Goal: Information Seeking & Learning: Learn about a topic

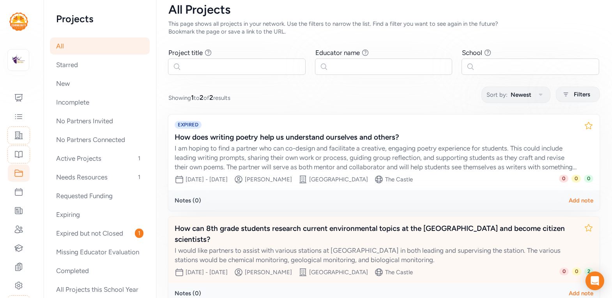
scroll to position [59, 0]
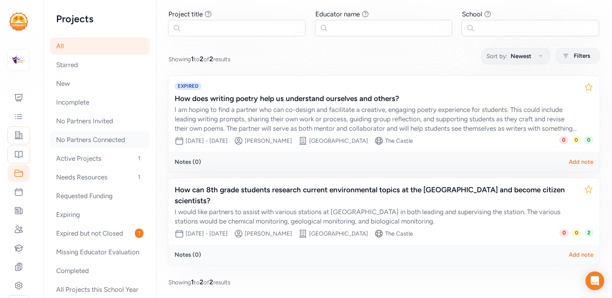
click at [99, 136] on div "No Partners Connected" at bounding box center [100, 139] width 100 height 17
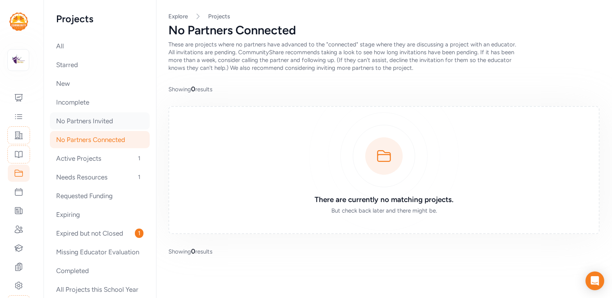
click at [85, 123] on div "No Partners Invited" at bounding box center [100, 120] width 100 height 17
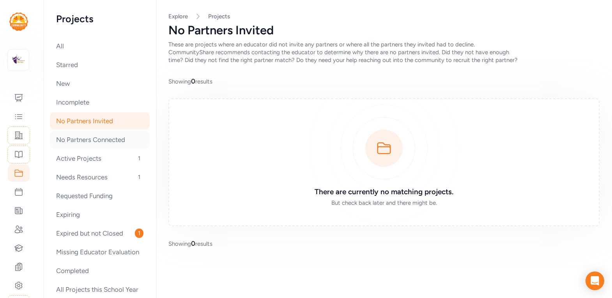
click at [87, 144] on div "No Partners Connected" at bounding box center [100, 139] width 100 height 17
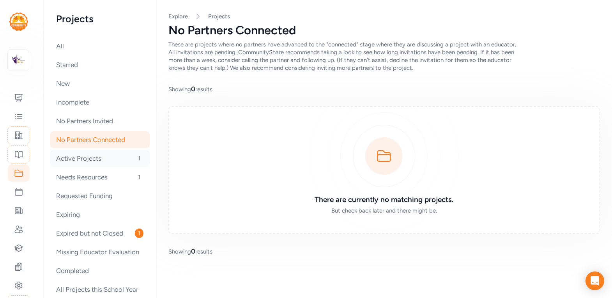
click at [87, 159] on div "Active Projects 1" at bounding box center [100, 158] width 100 height 17
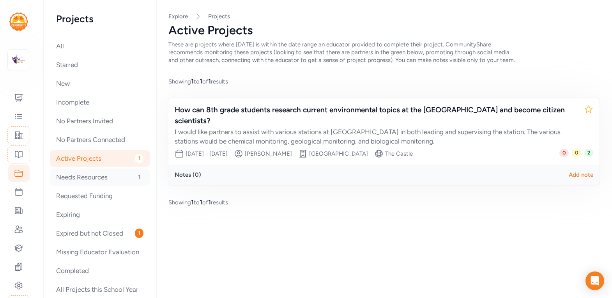
click at [87, 177] on div "Needs Resources 1" at bounding box center [100, 176] width 100 height 17
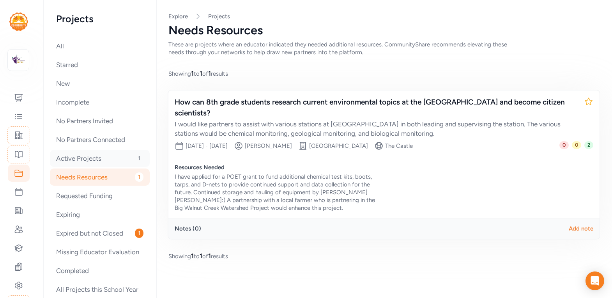
click at [87, 152] on div "Active Projects 1" at bounding box center [100, 158] width 100 height 17
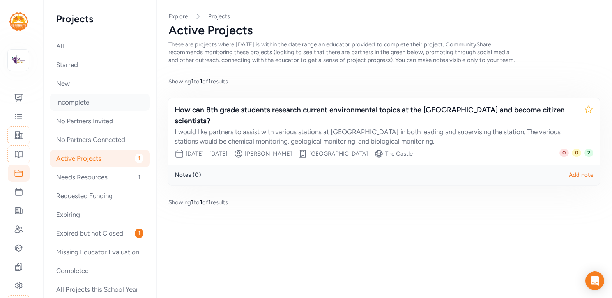
click at [80, 98] on div "Incomplete" at bounding box center [100, 102] width 100 height 17
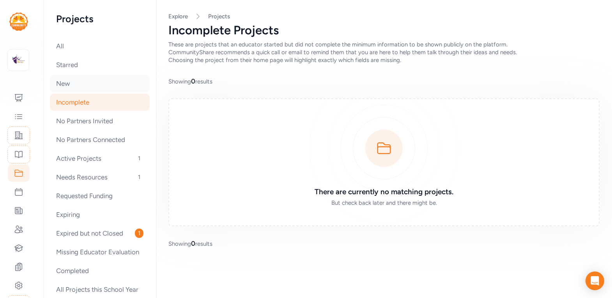
click at [72, 83] on div "New" at bounding box center [100, 83] width 100 height 17
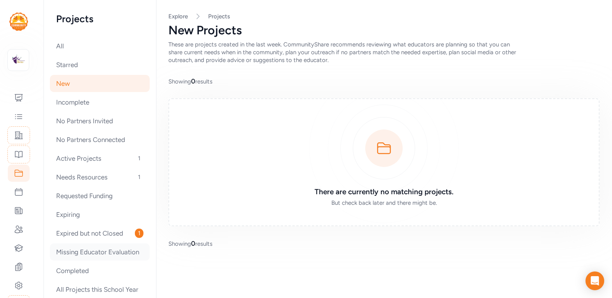
click at [85, 247] on div "Missing Educator Evaluation" at bounding box center [100, 251] width 100 height 17
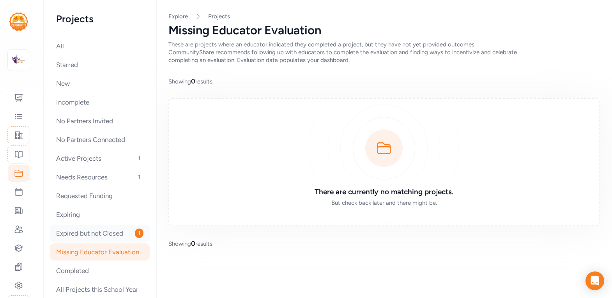
click at [85, 238] on div "Expired but not Closed 1" at bounding box center [100, 232] width 100 height 17
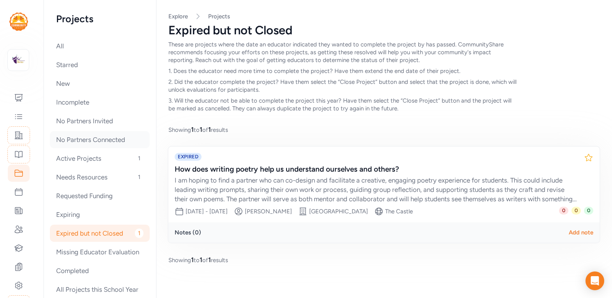
click at [89, 132] on div "No Partners Connected" at bounding box center [100, 139] width 100 height 17
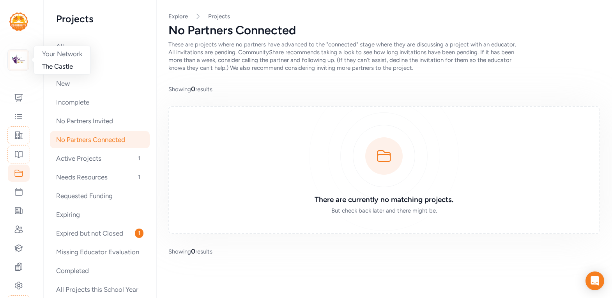
click at [18, 64] on img at bounding box center [18, 59] width 17 height 17
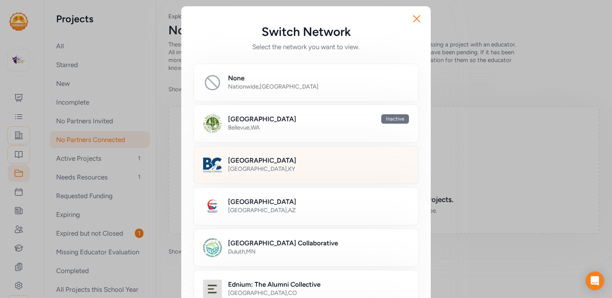
click at [247, 168] on div "[GEOGRAPHIC_DATA] , [GEOGRAPHIC_DATA]" at bounding box center [318, 169] width 181 height 8
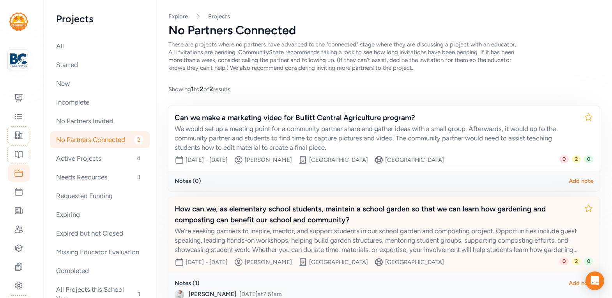
scroll to position [64, 0]
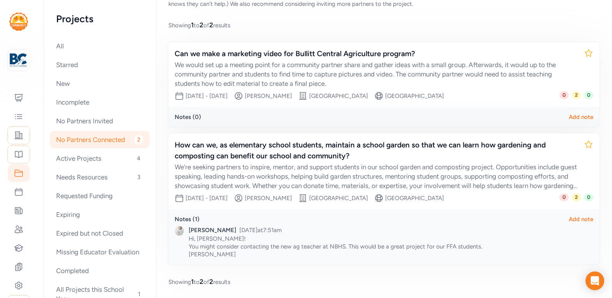
click at [74, 74] on div "All Starred New Incomplete No Partners Invited No Partners Connected 2 Active P…" at bounding box center [99, 172] width 87 height 270
click at [74, 84] on div "New" at bounding box center [100, 83] width 100 height 17
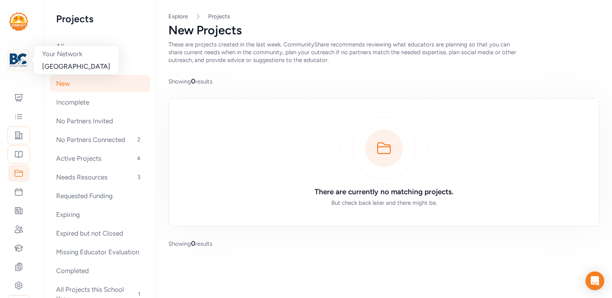
click at [19, 52] on img at bounding box center [18, 59] width 17 height 17
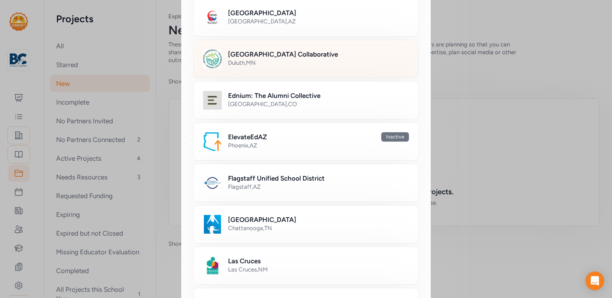
scroll to position [193, 0]
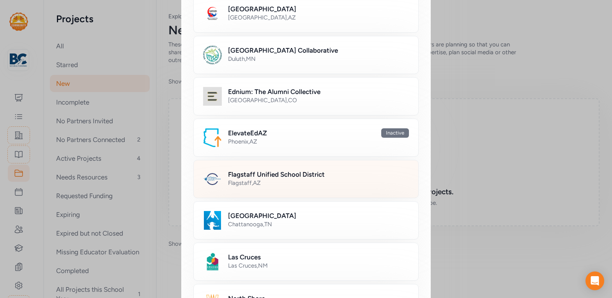
click at [295, 173] on h2 "Flagstaff Unified School District" at bounding box center [276, 174] width 97 height 9
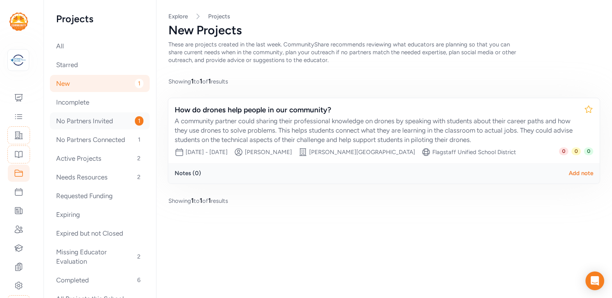
click at [107, 118] on div "No Partners Invited 1" at bounding box center [100, 120] width 100 height 17
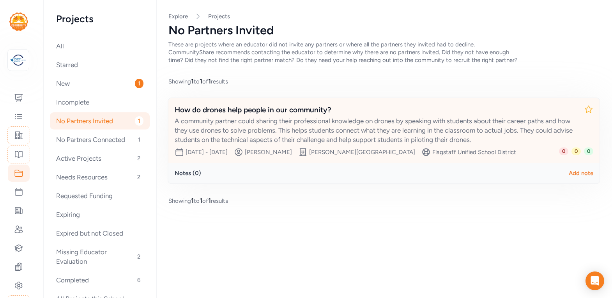
click at [271, 117] on div "A community partner could sharing their professional knowledge on drones by spe…" at bounding box center [376, 130] width 403 height 28
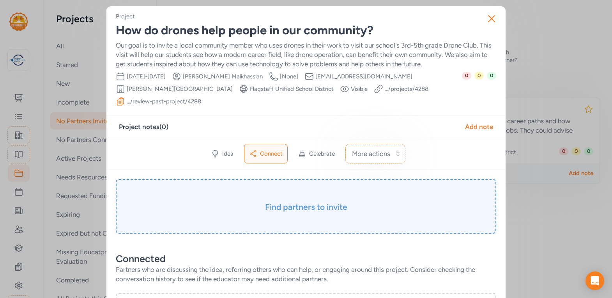
click at [330, 209] on h3 "Find partners to invite" at bounding box center [305, 206] width 341 height 11
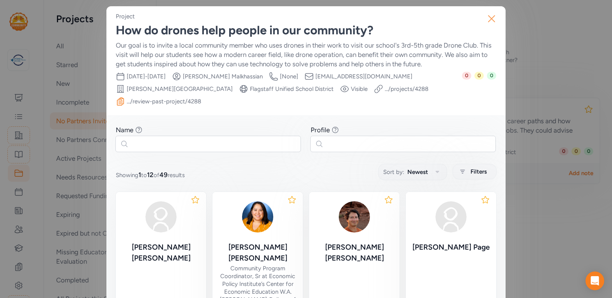
click at [493, 18] on icon "button" at bounding box center [491, 18] width 12 height 12
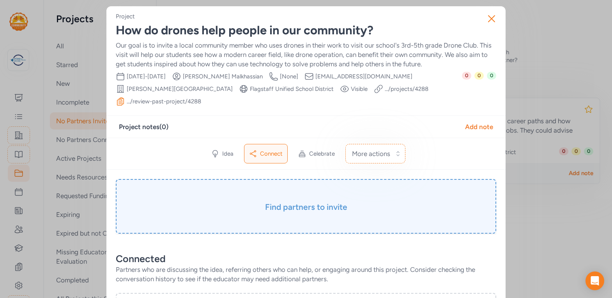
click at [313, 194] on div "Find partners to invite" at bounding box center [306, 206] width 380 height 55
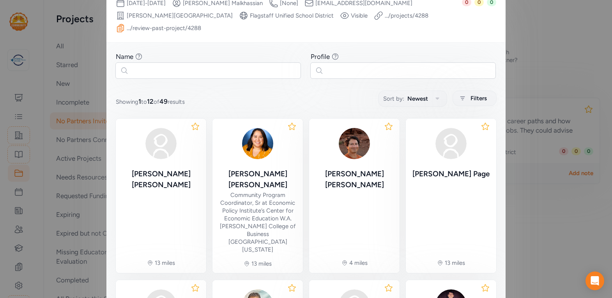
scroll to position [73, 0]
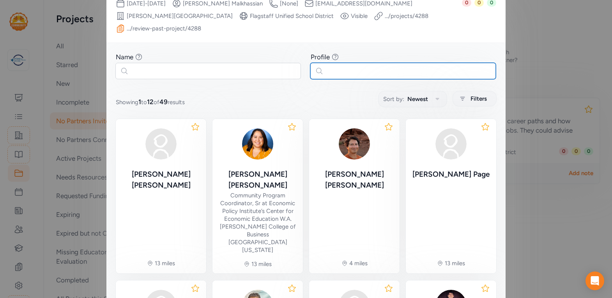
click at [385, 66] on input "text" at bounding box center [403, 71] width 186 height 16
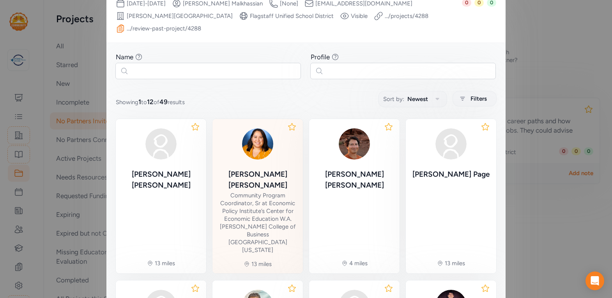
click at [259, 196] on div "Community Program Coordinator, Sr at Economic Policy Institute’s Center for Eco…" at bounding box center [258, 222] width 78 height 62
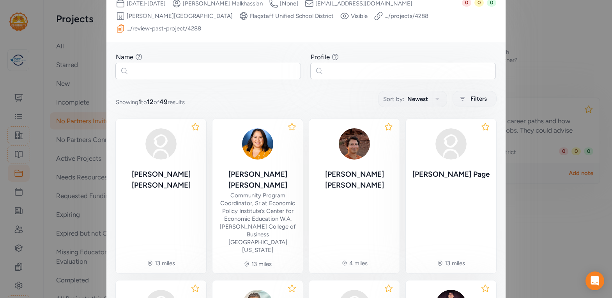
click at [584, 69] on div "Close Project How do drones help people in our community? Our goal is to invite…" at bounding box center [306, 267] width 612 height 680
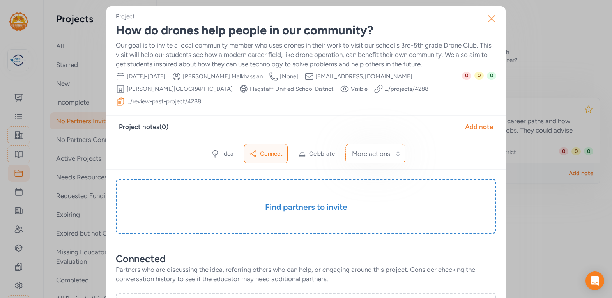
click at [494, 18] on icon "button" at bounding box center [491, 18] width 12 height 12
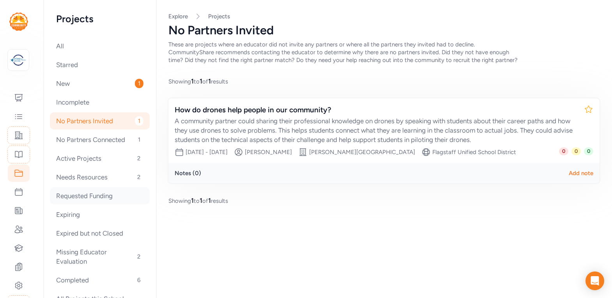
scroll to position [31, 0]
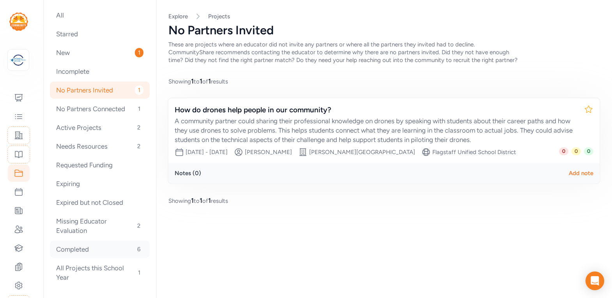
click at [73, 245] on div "Completed 6" at bounding box center [100, 248] width 100 height 17
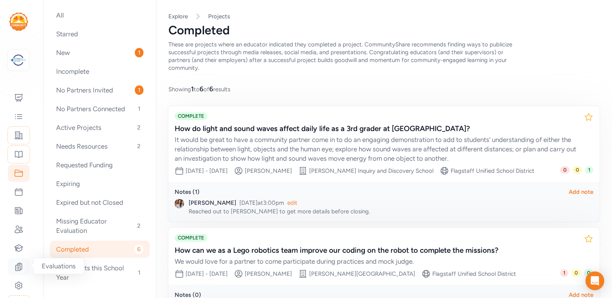
click at [19, 266] on icon at bounding box center [18, 266] width 9 height 9
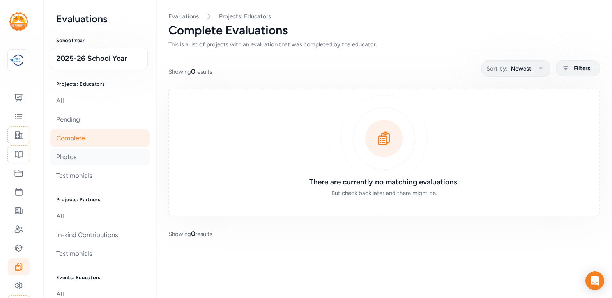
click at [84, 160] on div "Photos" at bounding box center [100, 156] width 100 height 17
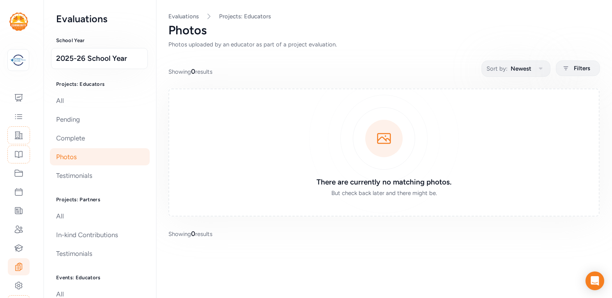
click at [83, 185] on nav "Evaluations School Year 2025-26 School Year Projects: Educators All Pending Com…" at bounding box center [100, 149] width 113 height 298
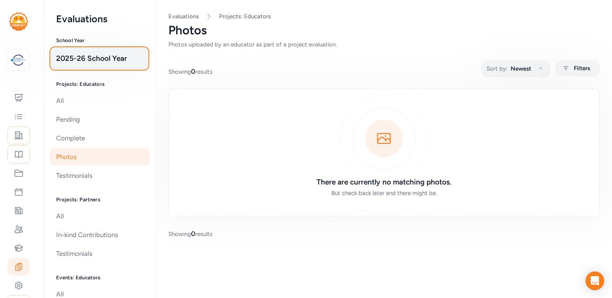
click at [93, 64] on span "2025-26 School Year" at bounding box center [99, 58] width 87 height 11
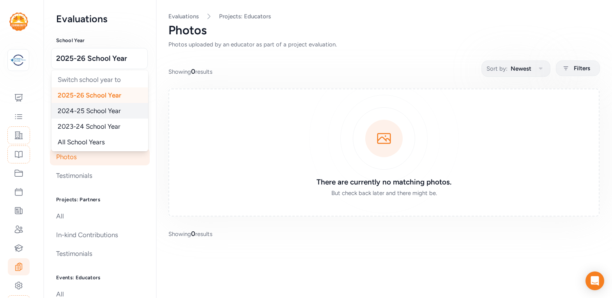
click at [88, 107] on span "2024-25 School Year" at bounding box center [89, 111] width 63 height 8
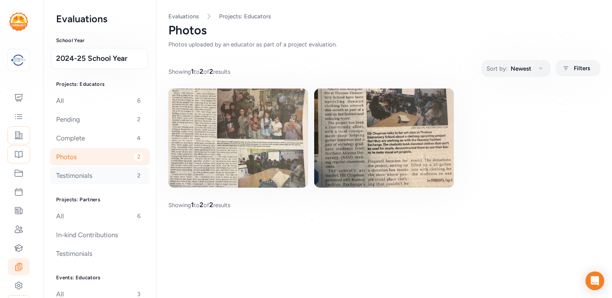
click at [69, 172] on div "Testimonials 2" at bounding box center [100, 175] width 100 height 17
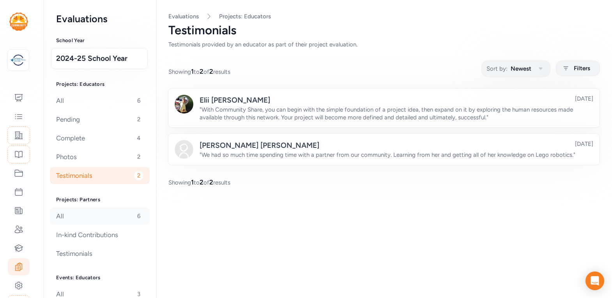
click at [103, 213] on div "All 6" at bounding box center [100, 215] width 100 height 17
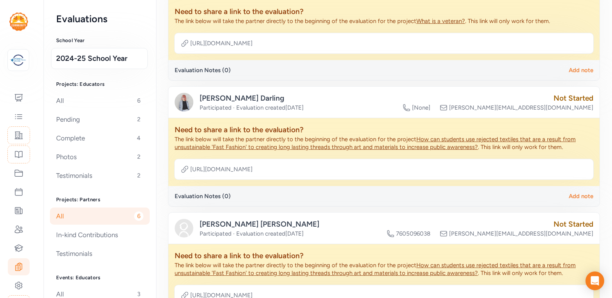
scroll to position [266, 0]
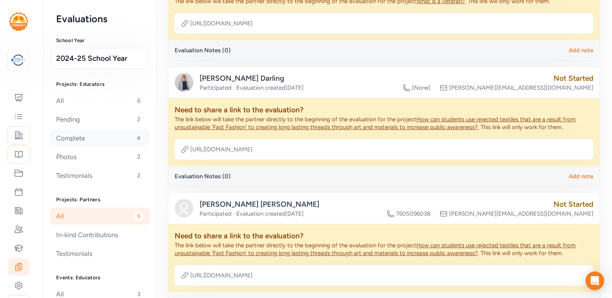
click at [92, 138] on div "Complete 4" at bounding box center [100, 137] width 100 height 17
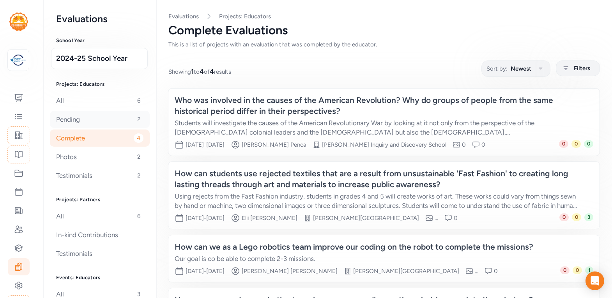
click at [95, 121] on div "Pending 2" at bounding box center [100, 119] width 100 height 17
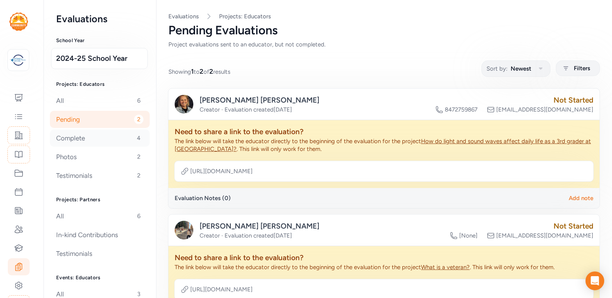
click at [92, 139] on div "Complete 4" at bounding box center [100, 137] width 100 height 17
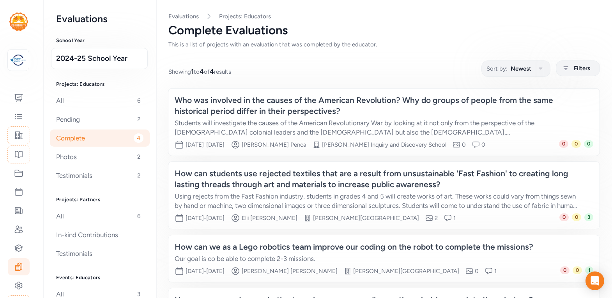
click at [340, 113] on div "Who was involved in the causes of the American Revolution? Why do groups of peo…" at bounding box center [376, 106] width 403 height 22
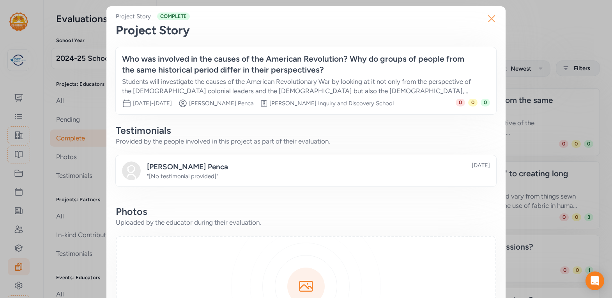
click at [494, 16] on icon "button" at bounding box center [491, 18] width 12 height 12
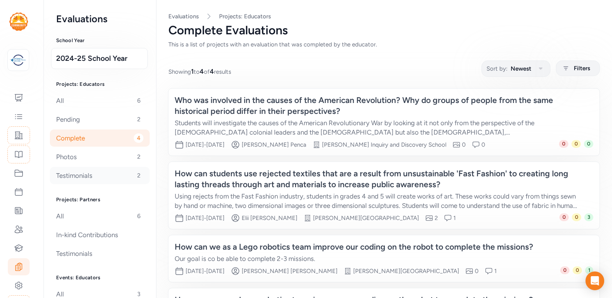
click at [87, 177] on div "Testimonials 2" at bounding box center [100, 175] width 100 height 17
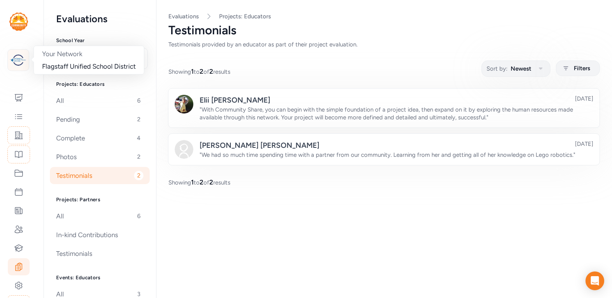
click at [24, 60] on img at bounding box center [18, 59] width 17 height 17
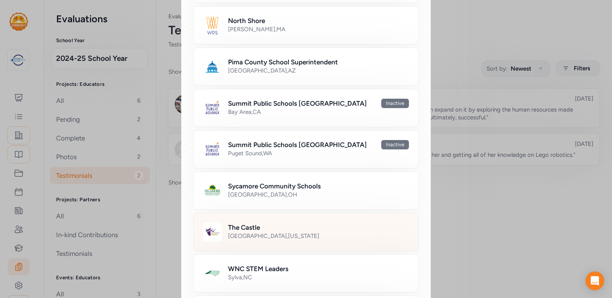
scroll to position [471, 0]
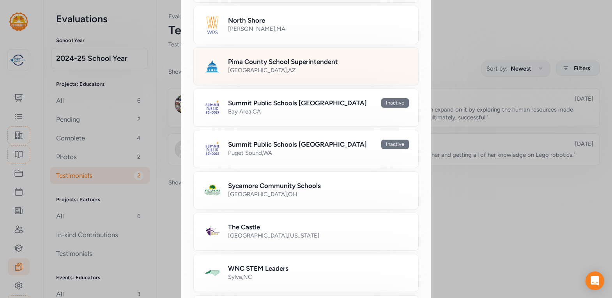
click at [269, 57] on h2 "Pima County School Superintendent" at bounding box center [283, 61] width 110 height 9
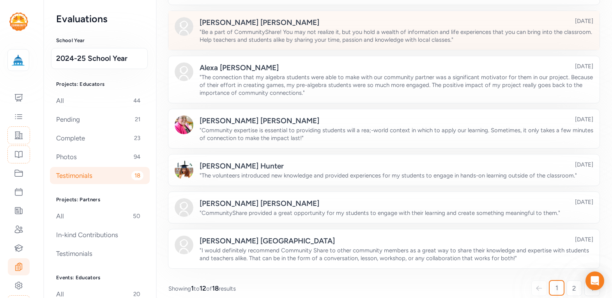
scroll to position [257, 0]
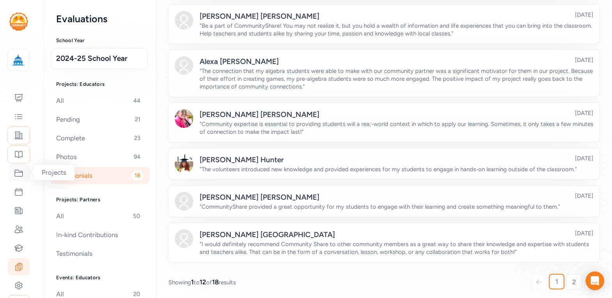
click at [19, 178] on div at bounding box center [19, 172] width 22 height 17
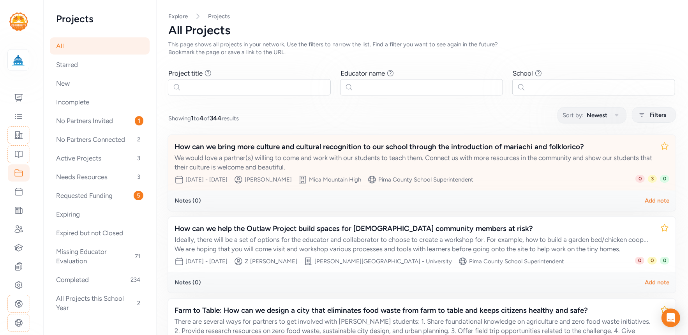
click at [223, 159] on div "We would love a partner(s) willing to come and work with our students to teach …" at bounding box center [414, 162] width 479 height 19
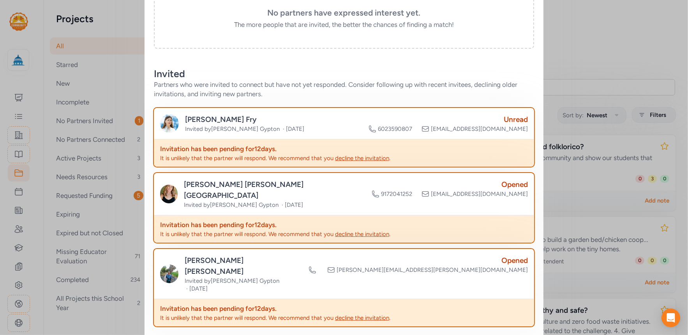
scroll to position [320, 0]
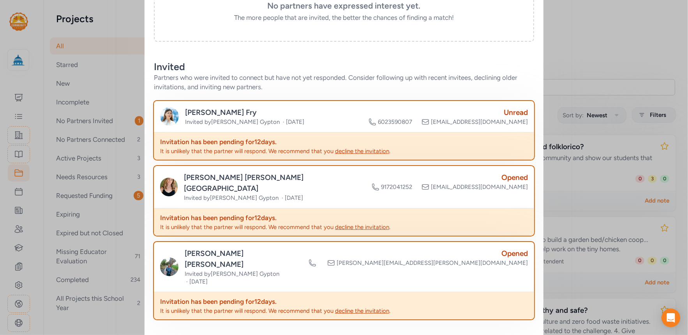
click at [570, 54] on div "Close Project How can we bring more culture and cultural recognition to our sch…" at bounding box center [344, 59] width 688 height 759
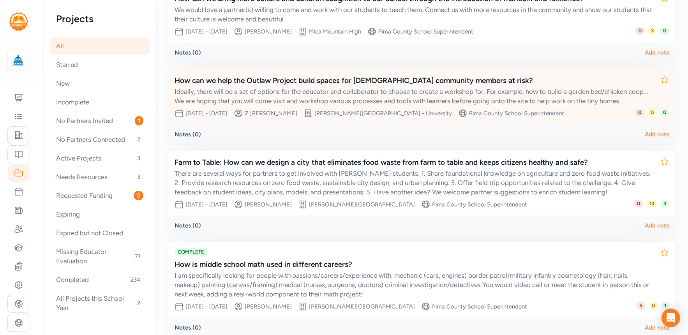
scroll to position [191, 0]
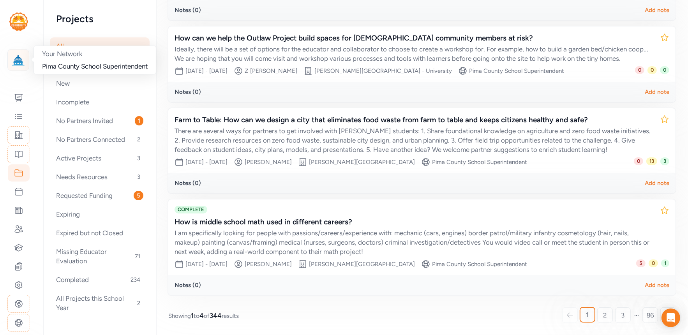
click at [18, 66] on img at bounding box center [18, 59] width 17 height 17
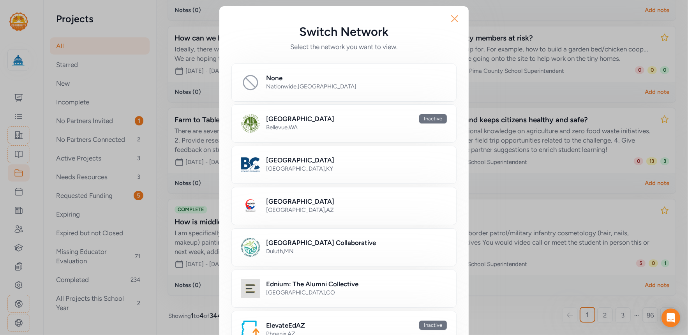
click at [451, 22] on icon "button" at bounding box center [455, 18] width 12 height 12
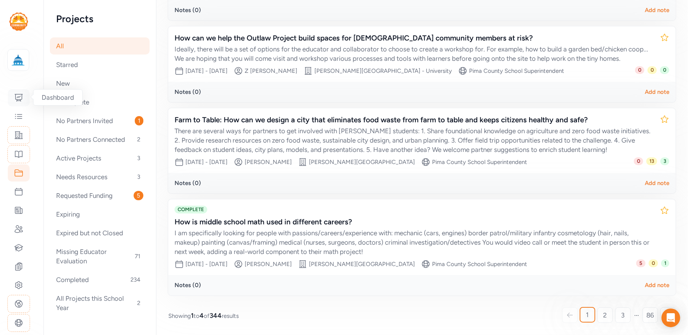
click at [21, 97] on icon at bounding box center [18, 97] width 9 height 9
